Goal: Information Seeking & Learning: Learn about a topic

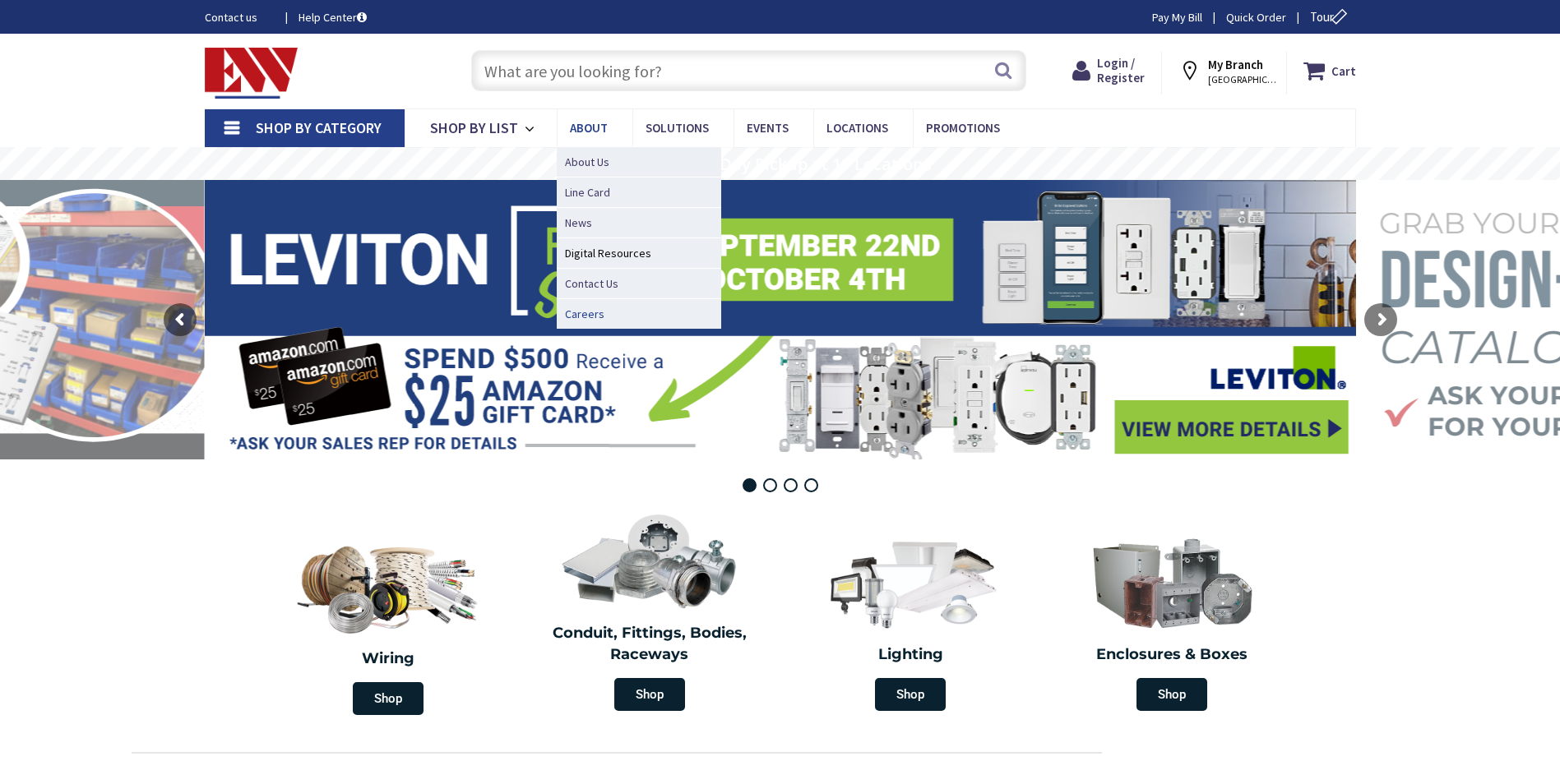
click at [583, 313] on span "Careers" at bounding box center [585, 313] width 39 height 16
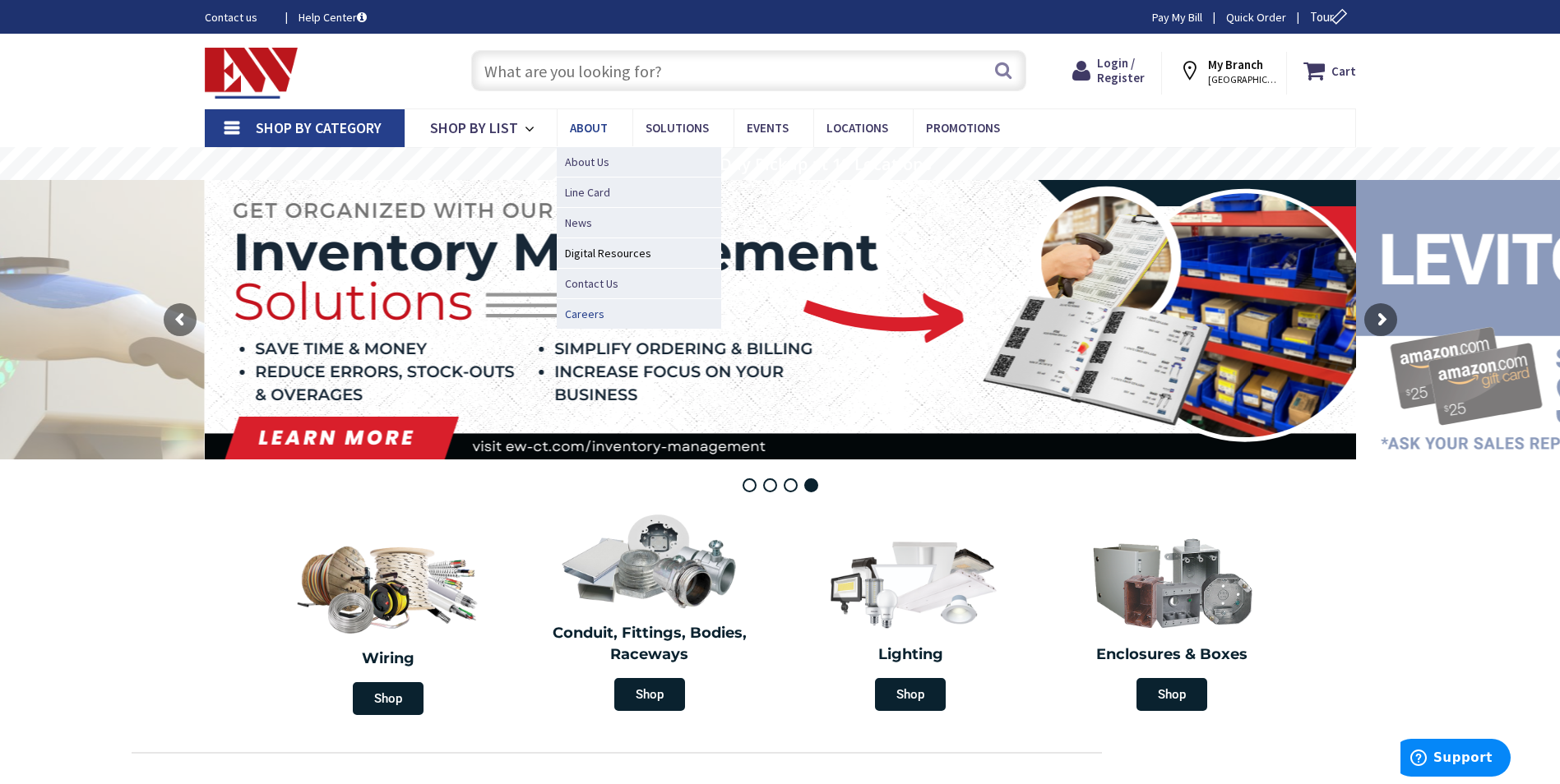
click at [576, 317] on span "Careers" at bounding box center [585, 313] width 39 height 16
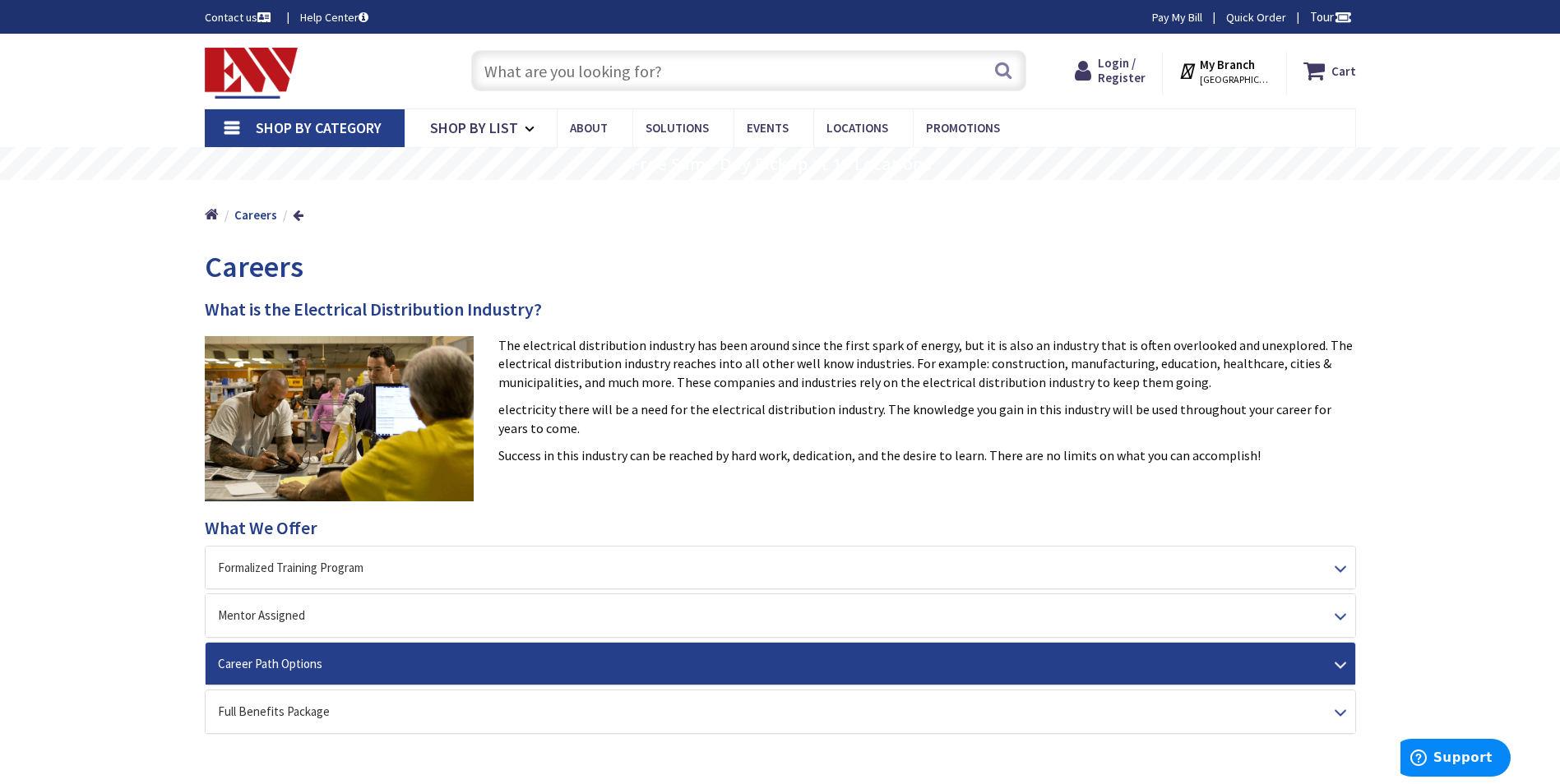
scroll to position [247, 0]
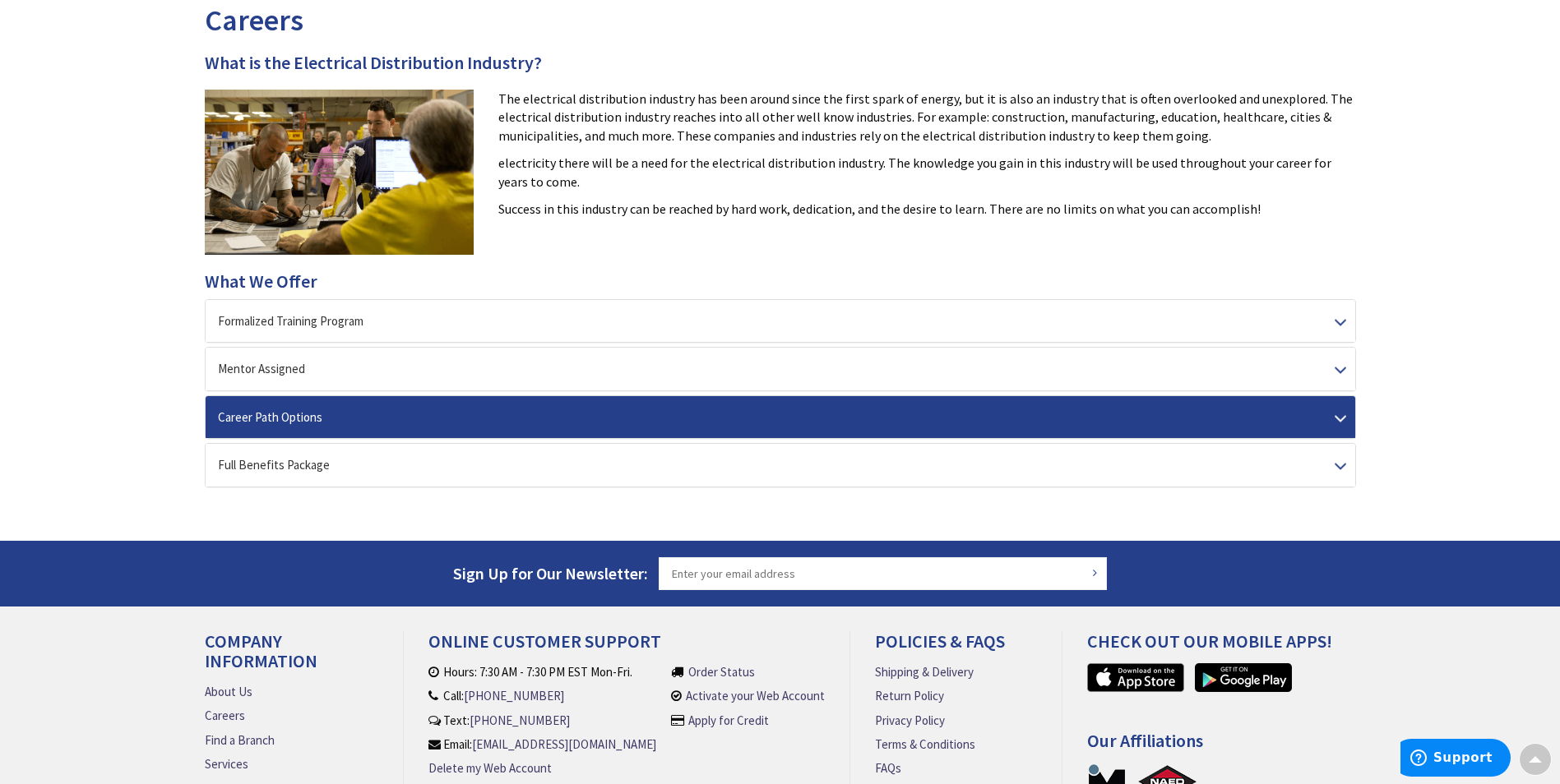
click at [367, 416] on div "Career Path Options" at bounding box center [780, 416] width 1150 height 42
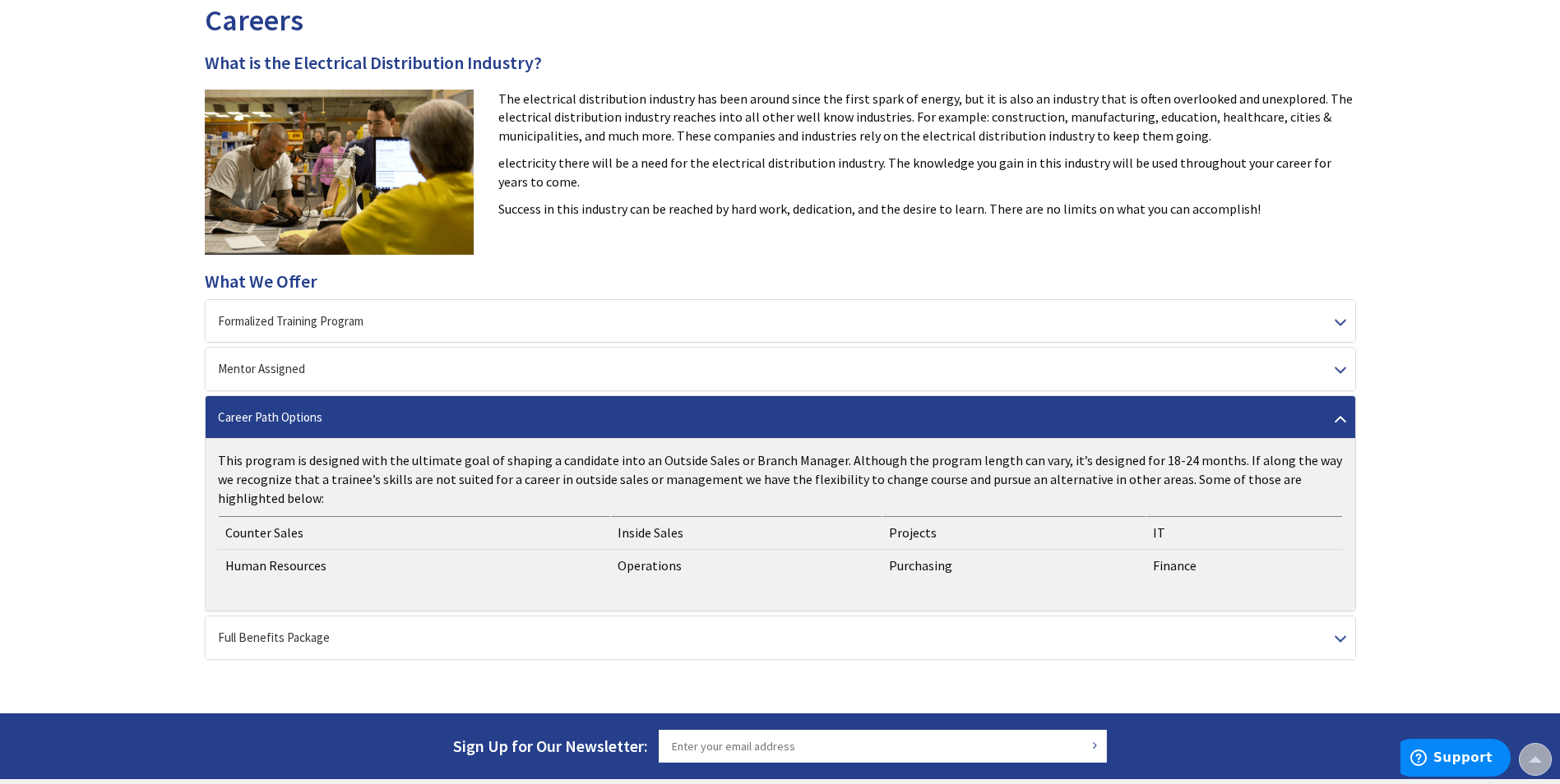
click at [669, 534] on td "Inside Sales" at bounding box center [746, 532] width 272 height 33
drag, startPoint x: 433, startPoint y: 528, endPoint x: 415, endPoint y: 528, distance: 18.0
click at [421, 528] on td "Counter Sales" at bounding box center [414, 532] width 393 height 33
click at [607, 421] on div "Career Path Options" at bounding box center [780, 416] width 1150 height 42
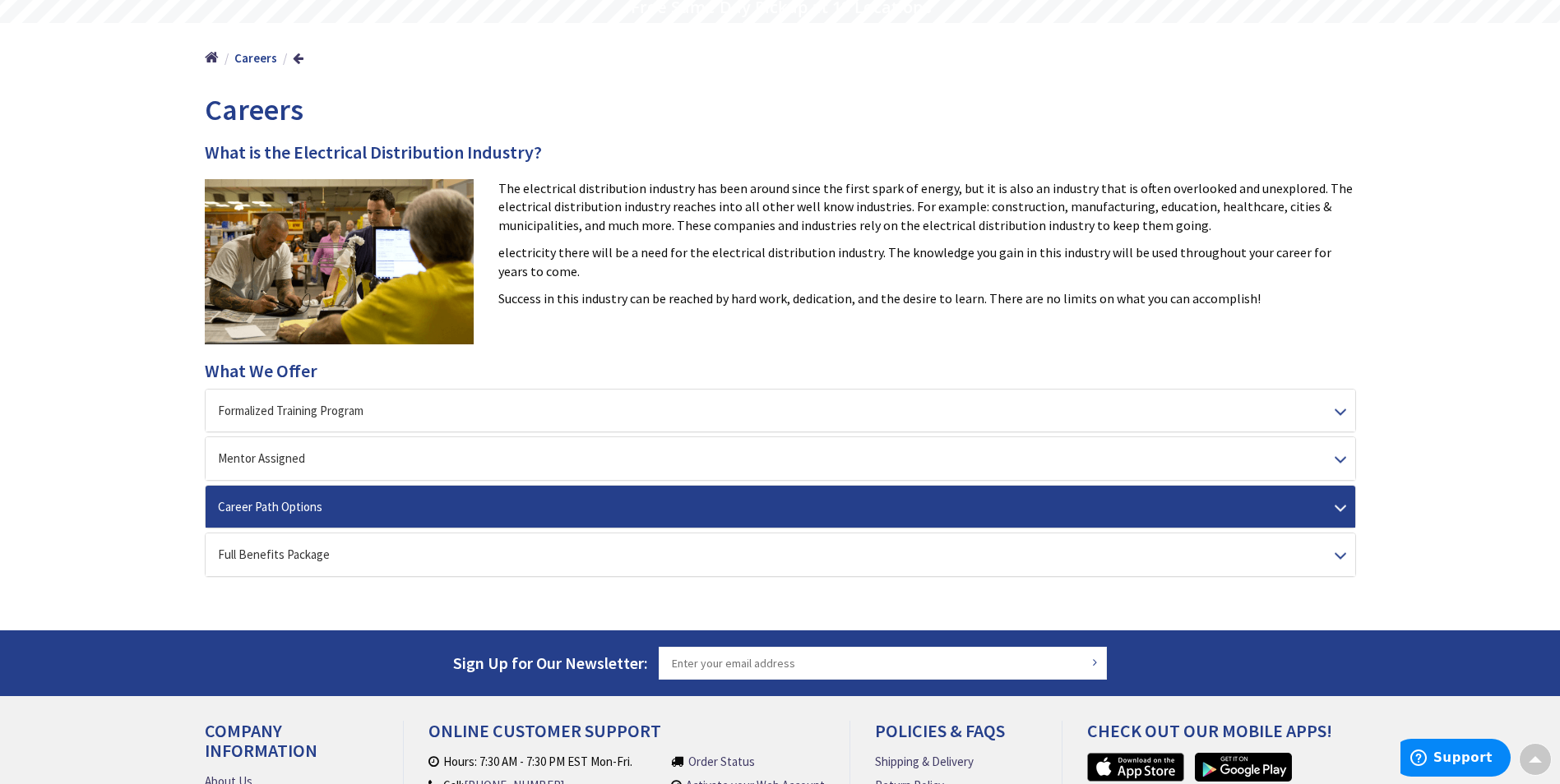
scroll to position [0, 0]
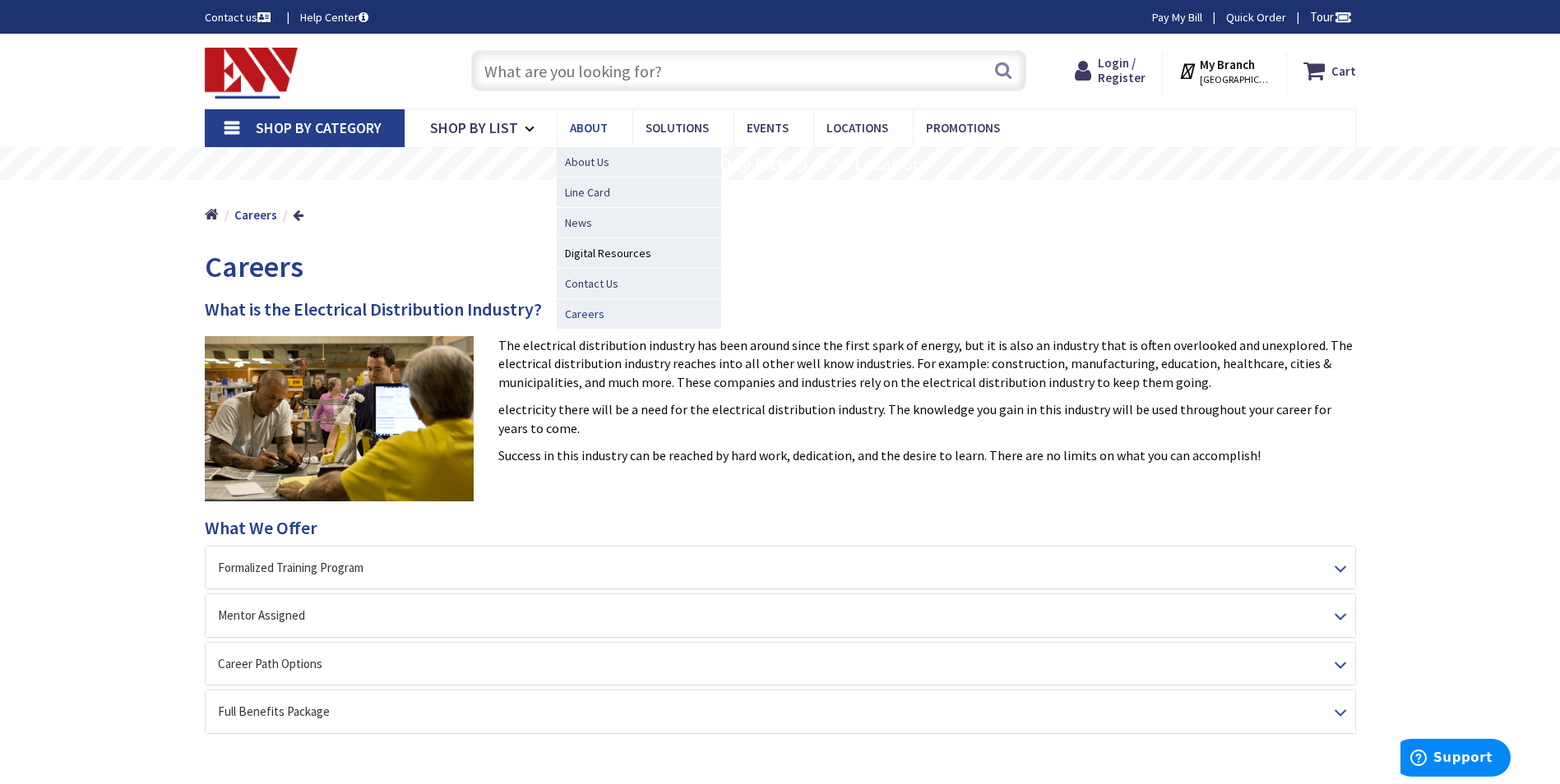
click at [582, 317] on span "Careers" at bounding box center [585, 313] width 39 height 16
